Goal: Task Accomplishment & Management: Manage account settings

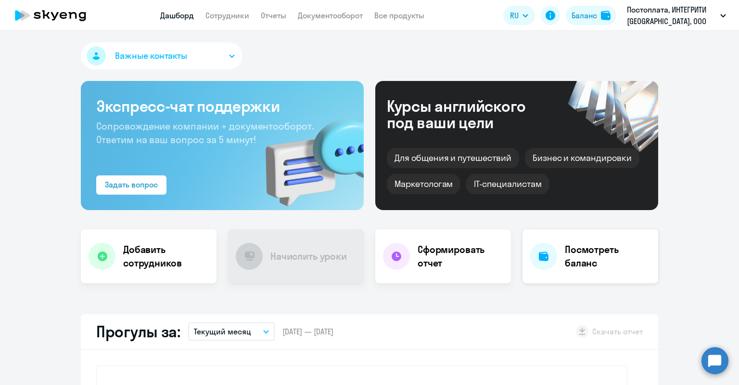
click at [593, 247] on h4 "Посмотреть баланс" at bounding box center [608, 256] width 86 height 27
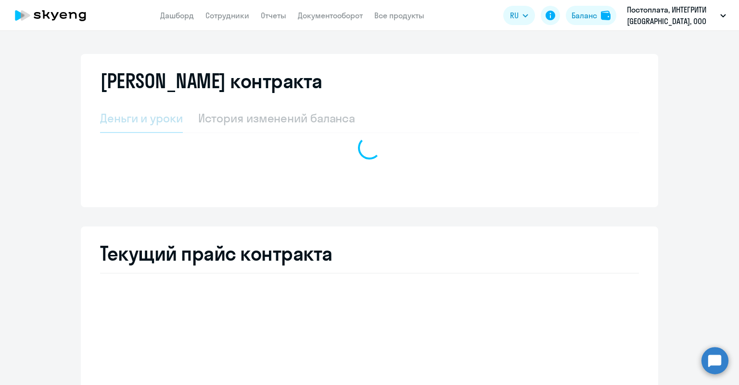
select select "english_adult_not_native_speaker"
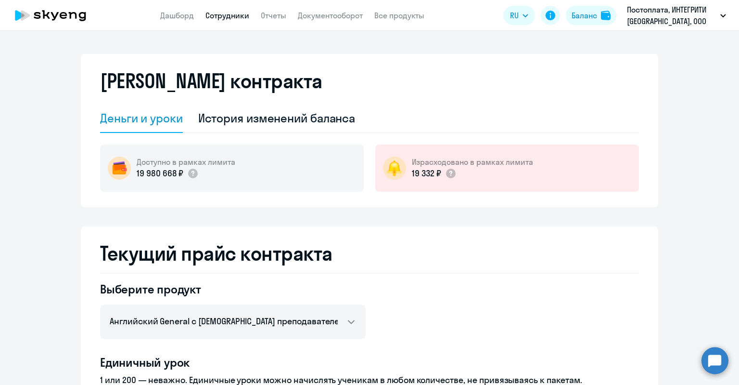
click at [239, 14] on link "Сотрудники" at bounding box center [228, 16] width 44 height 10
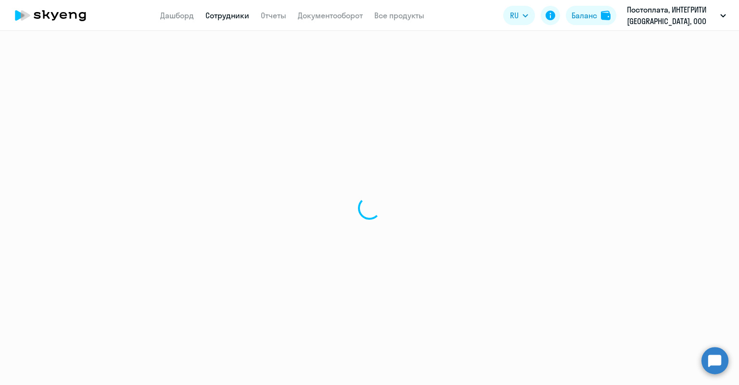
select select "30"
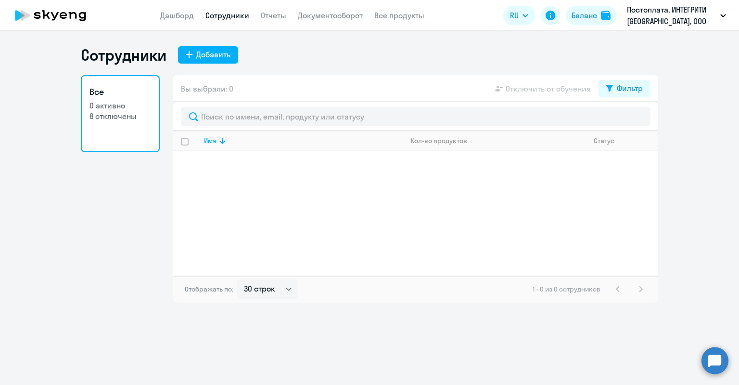
click at [133, 116] on p "8 отключены" at bounding box center [121, 116] width 62 height 11
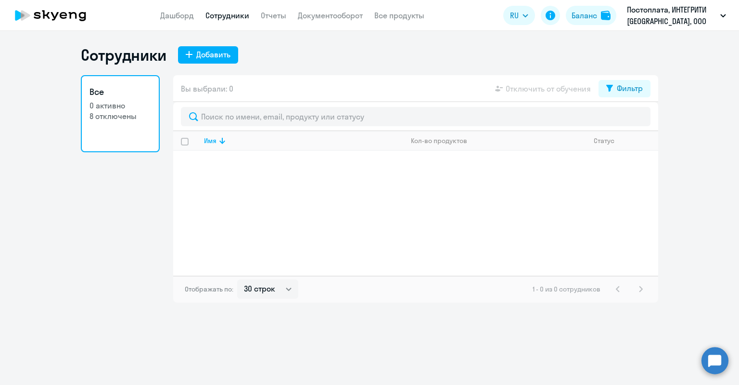
click at [184, 140] on input "select all" at bounding box center [190, 147] width 19 height 19
checkbox input "true"
click at [214, 139] on div "Имя" at bounding box center [210, 140] width 13 height 9
click at [127, 117] on p "8 отключены" at bounding box center [121, 116] width 62 height 11
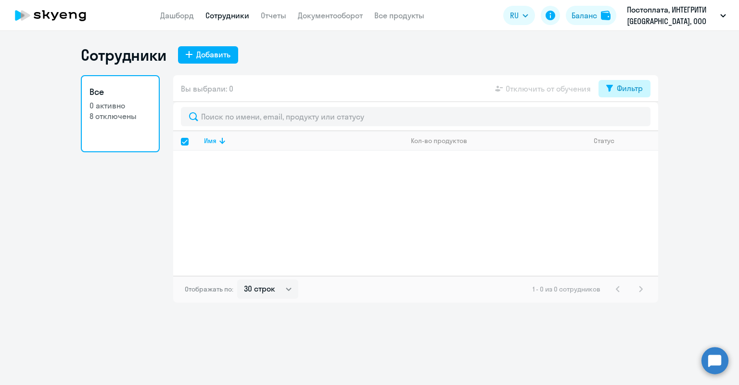
click at [647, 86] on button "Фильтр" at bounding box center [625, 88] width 52 height 17
click at [528, 48] on div "Сотрудники Добавить" at bounding box center [370, 54] width 578 height 19
click at [583, 15] on div "Баланс" at bounding box center [585, 16] width 26 height 12
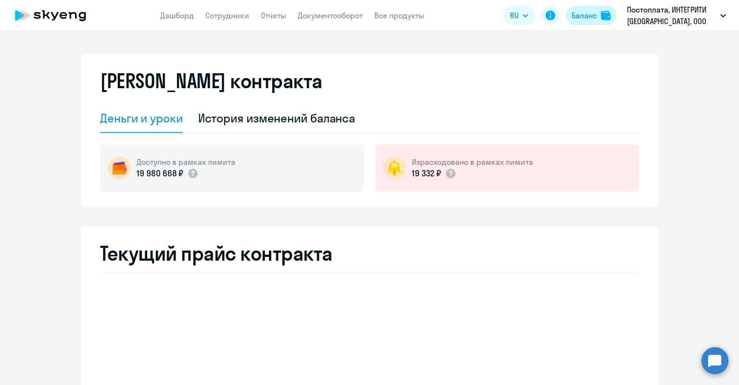
select select "english_adult_not_native_speaker"
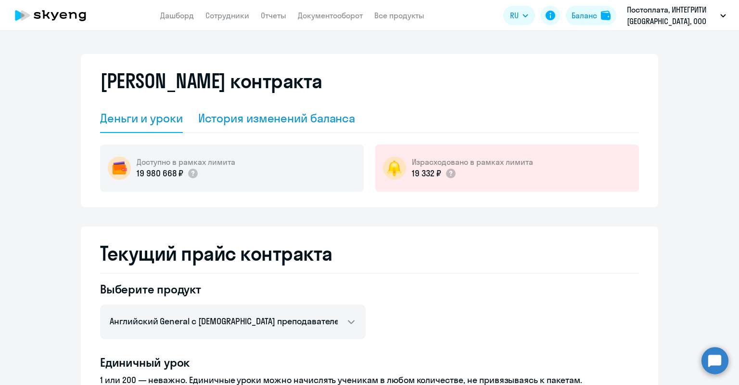
click at [316, 119] on div "История изменений баланса" at bounding box center [276, 117] width 157 height 15
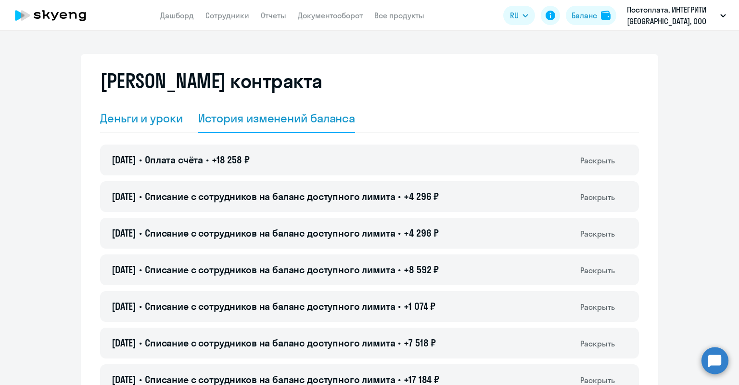
click at [148, 115] on div "Деньги и уроки" at bounding box center [141, 117] width 83 height 15
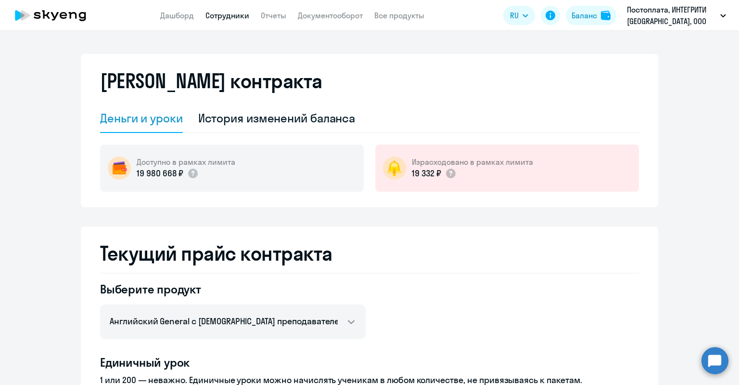
click at [214, 17] on link "Сотрудники" at bounding box center [228, 16] width 44 height 10
select select "30"
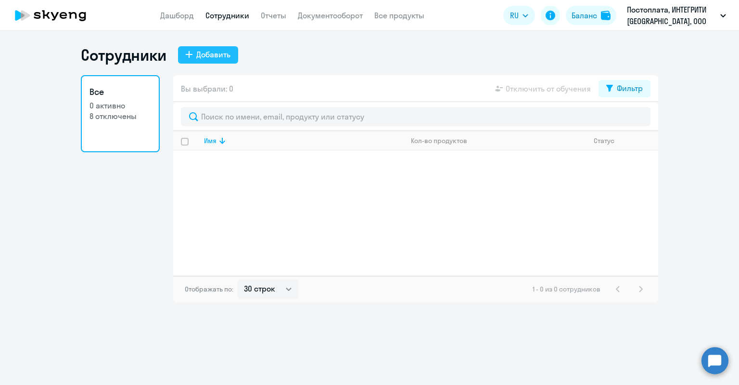
click at [195, 51] on button "Добавить" at bounding box center [208, 54] width 60 height 17
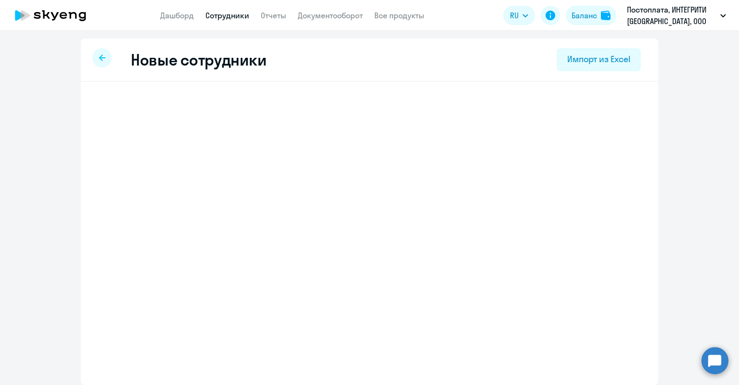
select select "english_adult_not_native_speaker"
select select "3"
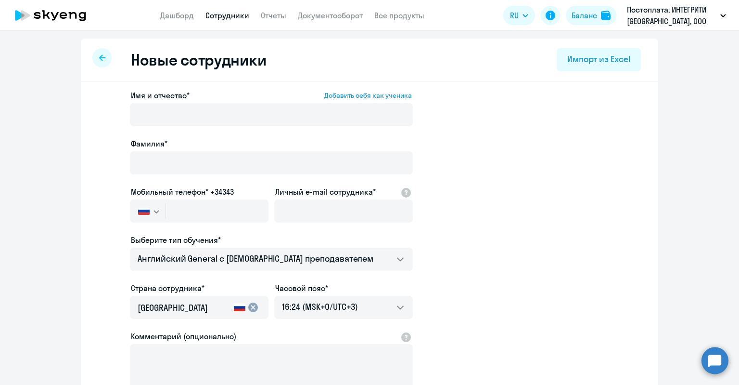
click at [99, 58] on icon at bounding box center [102, 57] width 6 height 6
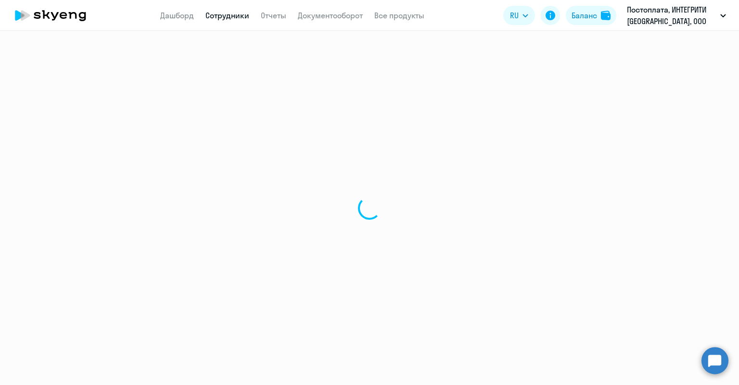
select select "30"
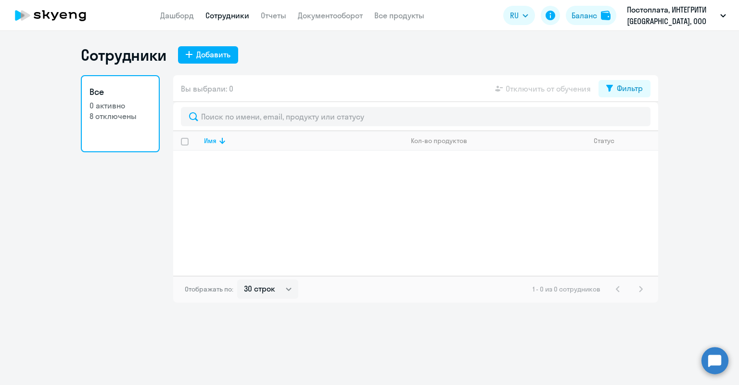
select select "30"
click at [181, 14] on link "Дашборд" at bounding box center [177, 16] width 34 height 10
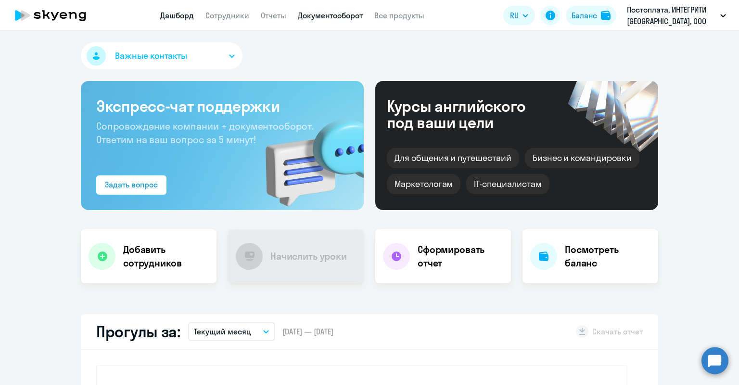
click at [339, 16] on link "Документооборот" at bounding box center [330, 16] width 65 height 10
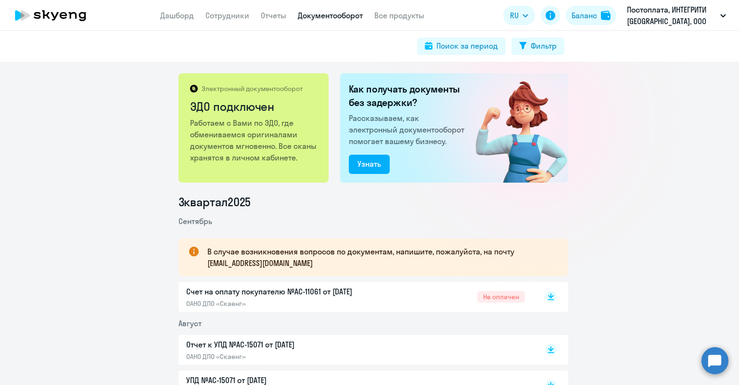
click at [273, 294] on p "Счет на оплату покупателю №AC-11061 от [DATE]" at bounding box center [287, 291] width 202 height 12
